Goal: Information Seeking & Learning: Find contact information

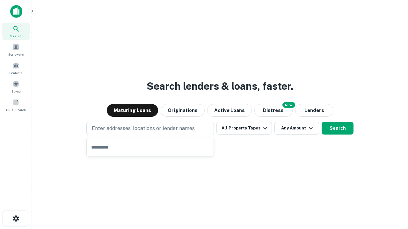
type input "**********"
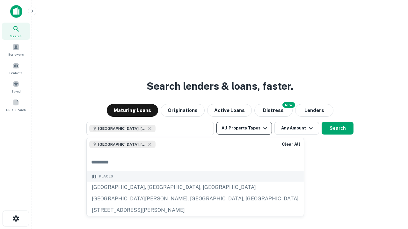
click at [244, 128] on button "All Property Types" at bounding box center [243, 128] width 55 height 13
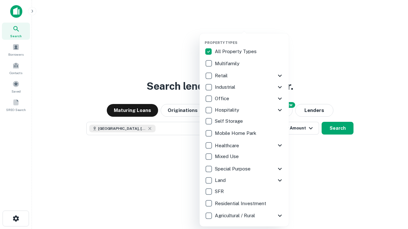
click at [249, 39] on button "button" at bounding box center [249, 39] width 89 height 0
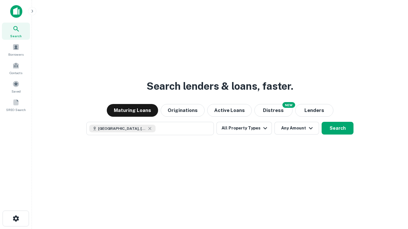
scroll to position [10, 0]
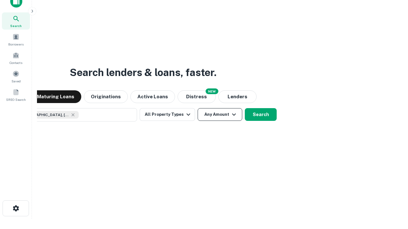
click at [198, 108] on button "Any Amount" at bounding box center [220, 114] width 45 height 13
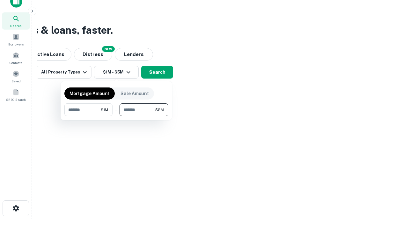
type input "*******"
click at [116, 116] on button "button" at bounding box center [116, 116] width 104 height 0
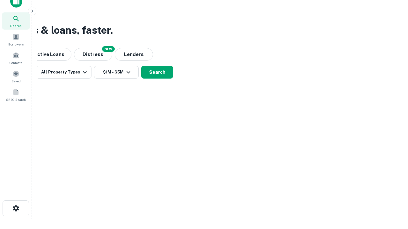
scroll to position [10, 0]
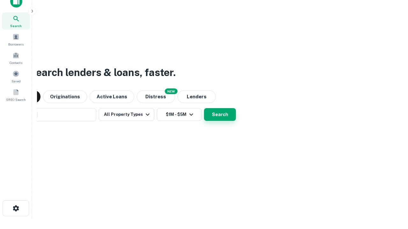
click at [204, 108] on button "Search" at bounding box center [220, 114] width 32 height 13
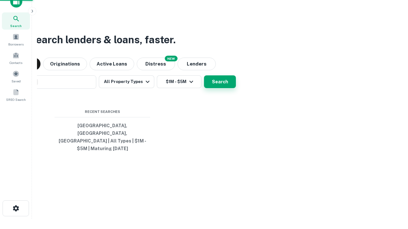
scroll to position [21, 180]
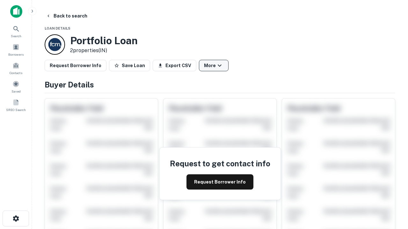
click at [214, 66] on button "More" at bounding box center [214, 65] width 30 height 11
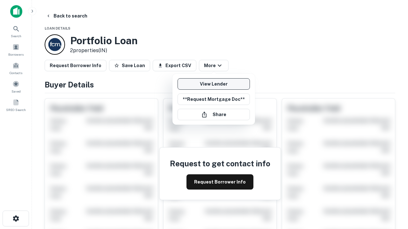
click at [214, 84] on link "View Lender" at bounding box center [214, 83] width 72 height 11
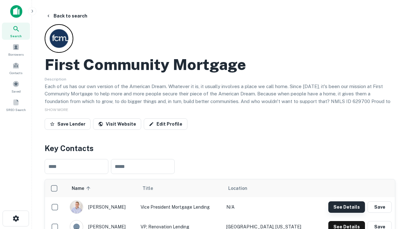
click at [346, 207] on button "See Details" at bounding box center [346, 207] width 37 height 11
click at [16, 219] on icon "button" at bounding box center [16, 219] width 8 height 8
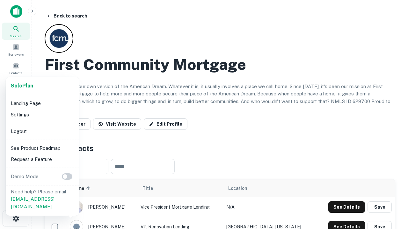
click at [42, 131] on li "Logout" at bounding box center [42, 131] width 68 height 11
